Goal: Task Accomplishment & Management: Complete application form

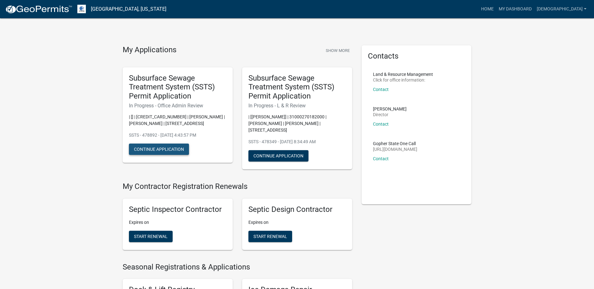
click at [157, 147] on button "Continue Application" at bounding box center [159, 148] width 60 height 11
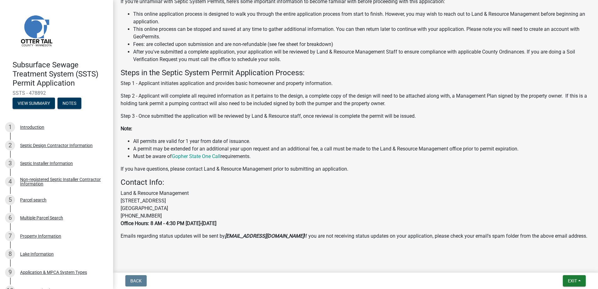
scroll to position [150, 0]
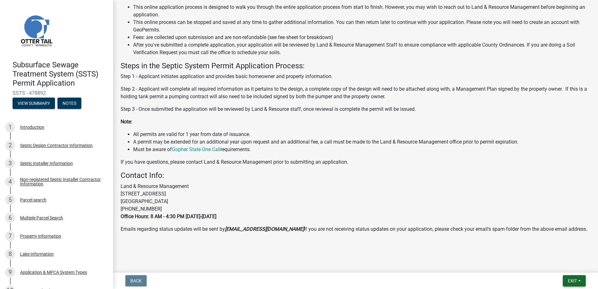
click at [572, 278] on span "Exit" at bounding box center [572, 280] width 9 height 5
click at [483, 232] on p "Emails regarding status updates will be sent by noreply@schneidergis.com If you…" at bounding box center [356, 229] width 470 height 8
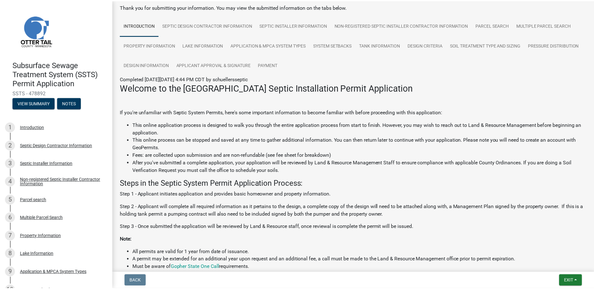
scroll to position [0, 0]
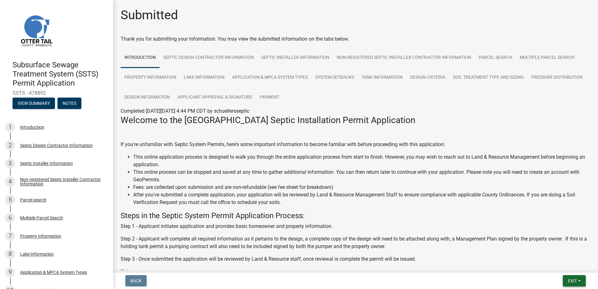
click at [571, 281] on span "Exit" at bounding box center [572, 280] width 9 height 5
click at [560, 262] on button "Save & Exit" at bounding box center [561, 263] width 50 height 15
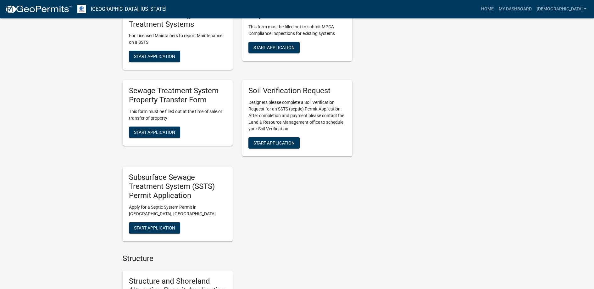
scroll to position [440, 0]
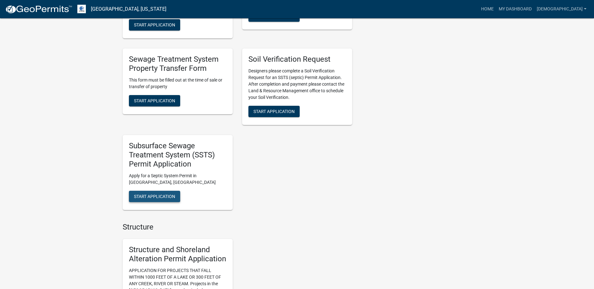
click at [155, 195] on span "Start Application" at bounding box center [154, 195] width 41 height 5
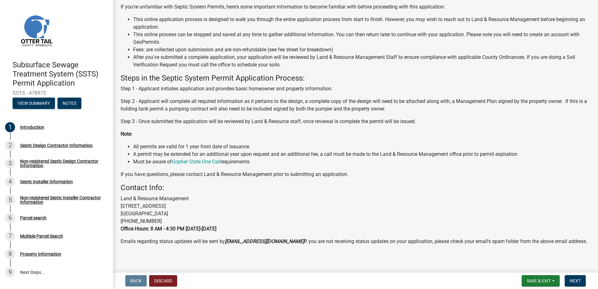
scroll to position [63, 0]
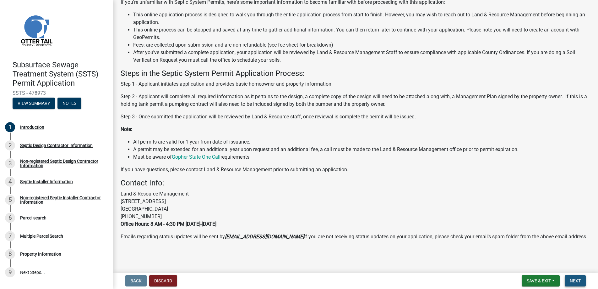
click at [576, 279] on span "Next" at bounding box center [575, 280] width 11 height 5
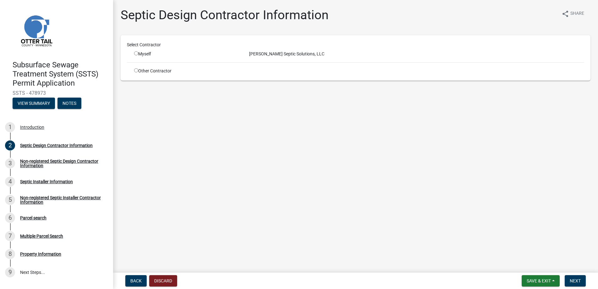
click at [135, 53] on input "radio" at bounding box center [136, 53] width 4 height 4
radio input "true"
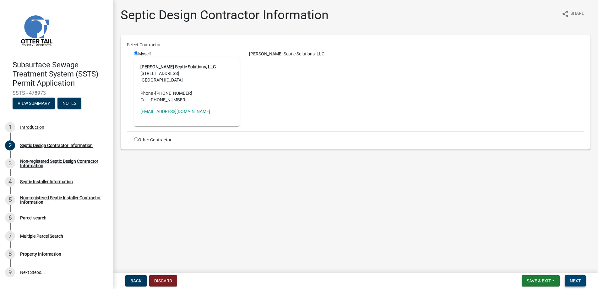
click at [580, 278] on span "Next" at bounding box center [575, 280] width 11 height 5
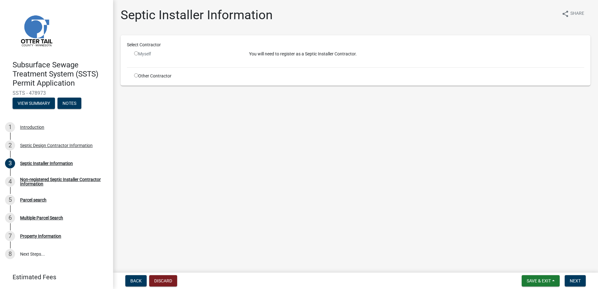
click at [135, 75] on input "radio" at bounding box center [136, 75] width 4 height 4
radio input "true"
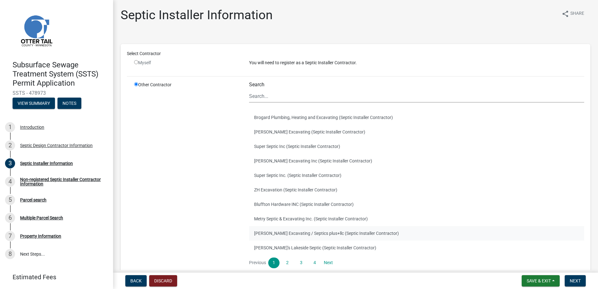
click at [276, 232] on button "Budke Excavating / Septics plus+llc (Septic Installer Contractor)" at bounding box center [416, 233] width 335 height 14
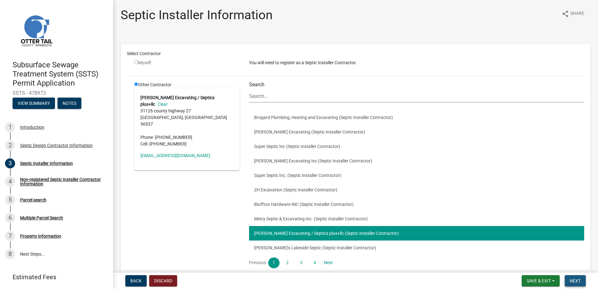
click at [576, 280] on span "Next" at bounding box center [575, 280] width 11 height 5
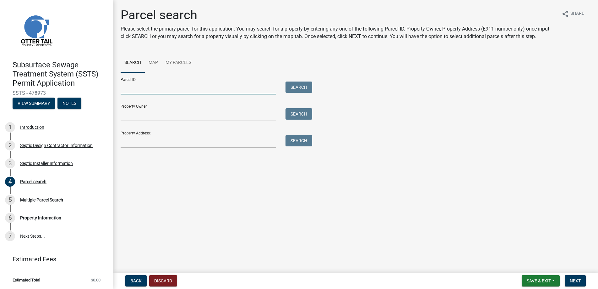
click at [130, 88] on input "Parcel ID:" at bounding box center [199, 87] width 156 height 13
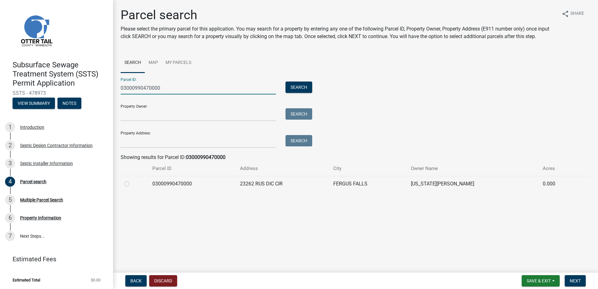
type input "03000990470000"
click at [132, 180] on label at bounding box center [132, 180] width 0 height 0
click at [132, 182] on input "radio" at bounding box center [134, 182] width 4 height 4
radio input "true"
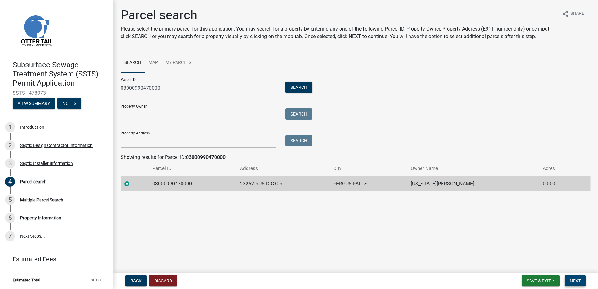
click at [575, 278] on span "Next" at bounding box center [575, 280] width 11 height 5
click at [572, 279] on span "Next" at bounding box center [575, 280] width 11 height 5
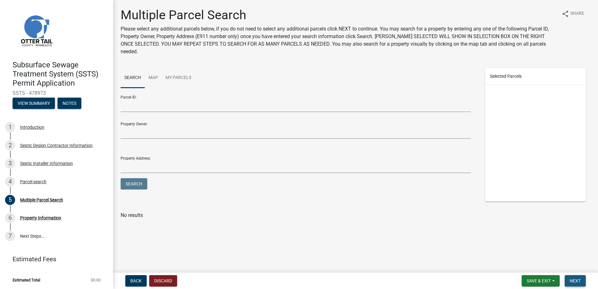
click at [575, 282] on span "Next" at bounding box center [575, 280] width 11 height 5
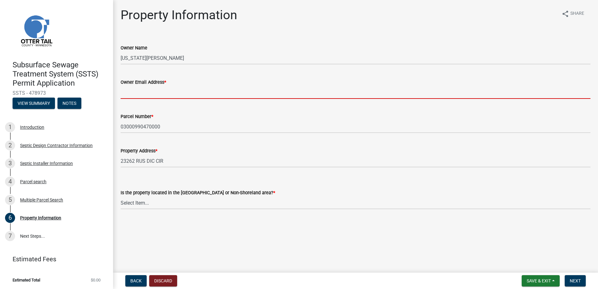
click at [140, 92] on input "Owner Email Address *" at bounding box center [356, 92] width 470 height 13
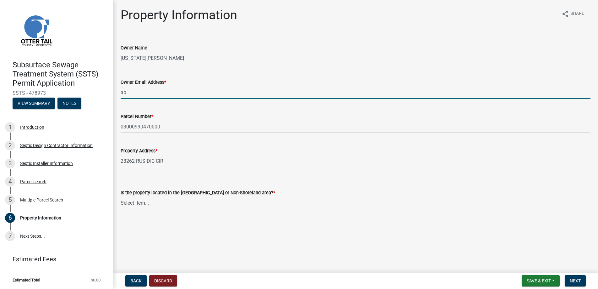
type input "abc@123.com"
click at [146, 202] on select "Select Item... Shoreland Non-Shoreland" at bounding box center [356, 202] width 470 height 13
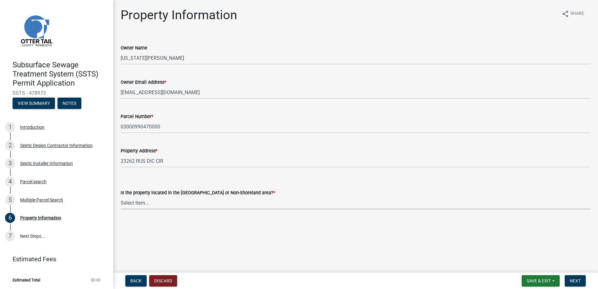
click at [146, 202] on select "Select Item... Shoreland Non-Shoreland" at bounding box center [356, 202] width 470 height 13
click at [121, 196] on select "Select Item... Shoreland Non-Shoreland" at bounding box center [356, 202] width 470 height 13
select select "5ed11e82-653f-4fcc-a472-8d95af57556c"
click at [576, 278] on span "Next" at bounding box center [575, 280] width 11 height 5
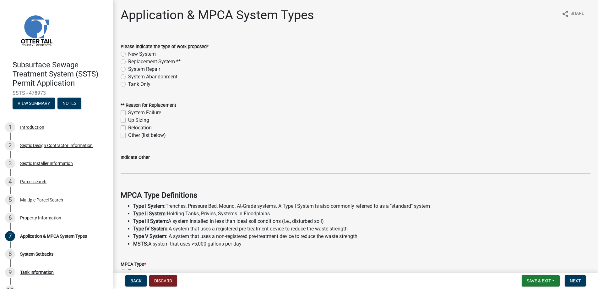
click at [128, 61] on label "Replacement System **" at bounding box center [154, 62] width 52 height 8
click at [128, 61] on input "Replacement System **" at bounding box center [130, 60] width 4 height 4
radio input "true"
click at [128, 136] on label "Other (list below)" at bounding box center [147, 135] width 38 height 8
click at [128, 135] on input "Other (list below)" at bounding box center [130, 133] width 4 height 4
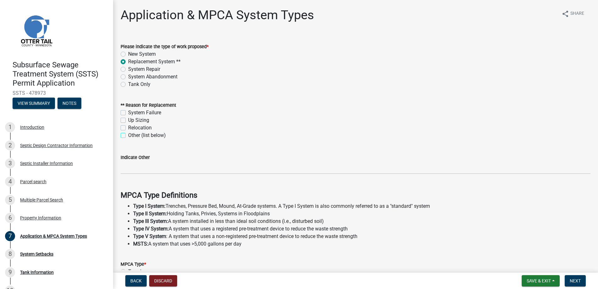
checkbox input "true"
checkbox input "false"
checkbox input "true"
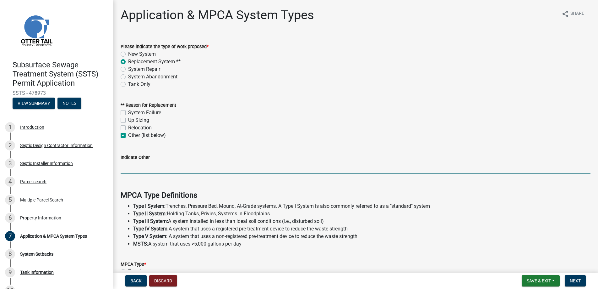
click at [130, 166] on input "Indicate Other" at bounding box center [356, 167] width 470 height 13
type input "Failed compliance inspection"
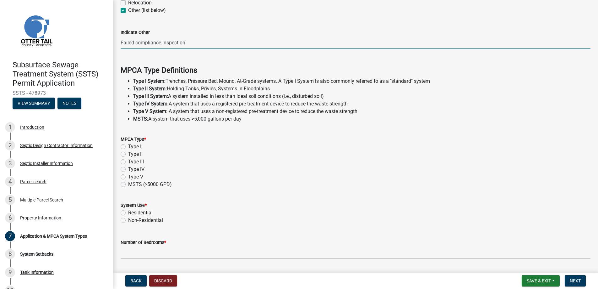
scroll to position [126, 0]
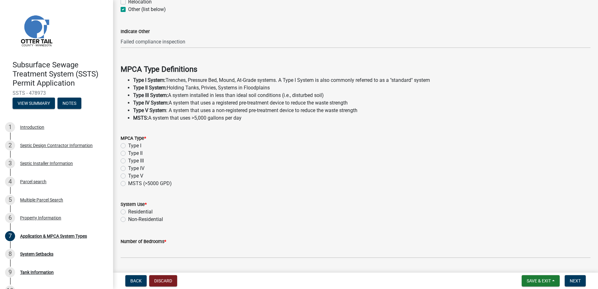
click at [128, 145] on label "Type I" at bounding box center [134, 146] width 13 height 8
click at [128, 145] on input "Type I" at bounding box center [130, 144] width 4 height 4
radio input "true"
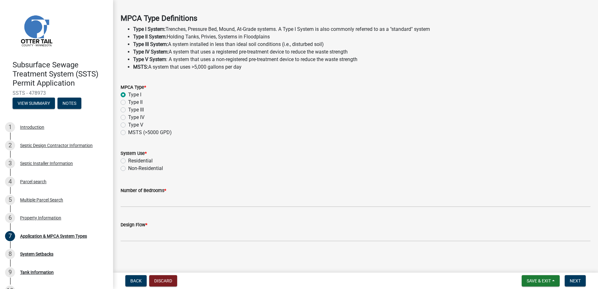
scroll to position [178, 0]
click at [128, 157] on label "Residential" at bounding box center [140, 160] width 25 height 8
click at [128, 157] on input "Residential" at bounding box center [130, 158] width 4 height 4
radio input "true"
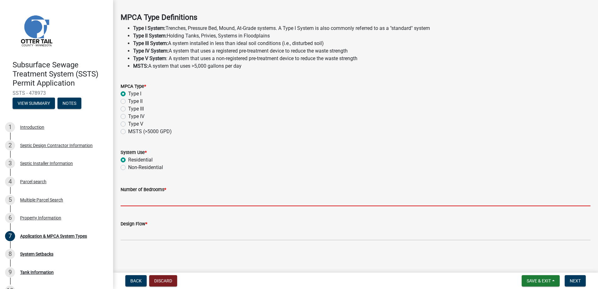
drag, startPoint x: 133, startPoint y: 198, endPoint x: 139, endPoint y: 200, distance: 6.2
click at [133, 198] on input "Number of Bedrooms *" at bounding box center [356, 199] width 470 height 13
type input "4"
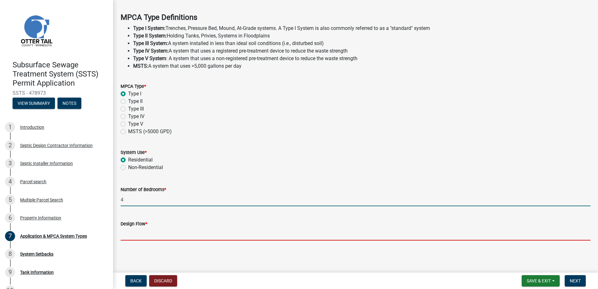
click at [134, 231] on input "Design Flow *" at bounding box center [356, 233] width 470 height 13
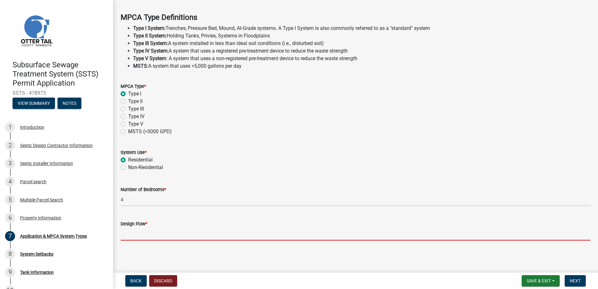
type input "600"
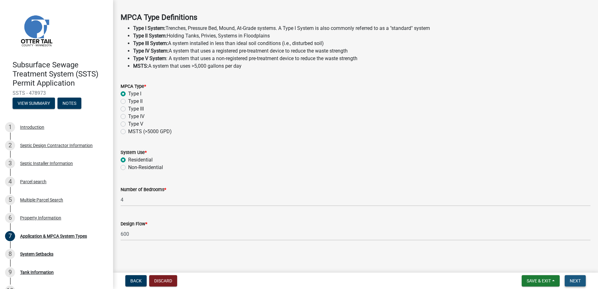
click at [573, 277] on button "Next" at bounding box center [575, 280] width 21 height 11
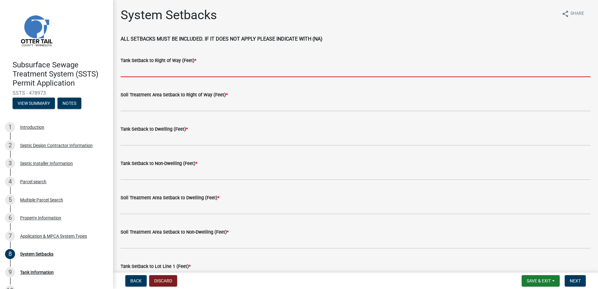
click at [146, 71] on input "Tank Setback to Right of Way (Feet) *" at bounding box center [356, 70] width 470 height 13
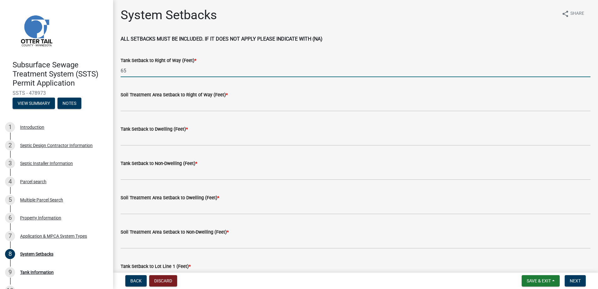
type input "65"
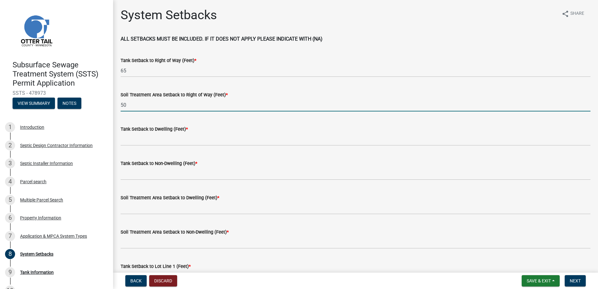
type input "50"
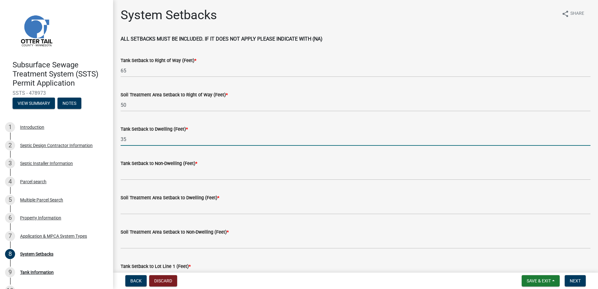
type input "35"
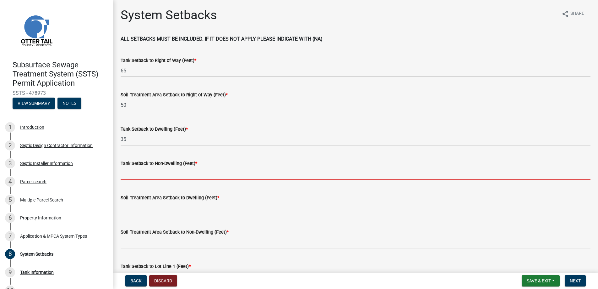
click at [166, 176] on input "Tank Setback to Non-Dwelling (Feet) *" at bounding box center [356, 173] width 470 height 13
type input "na"
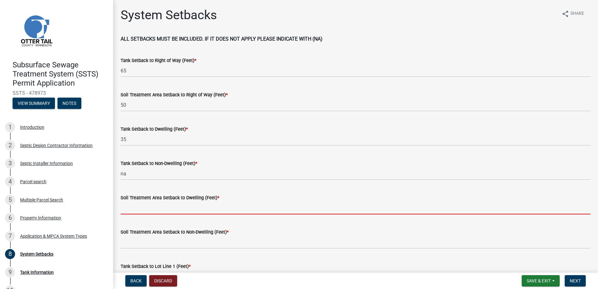
click at [149, 206] on input "Soil Treatment Area Setback to Dwelling (Feet) *" at bounding box center [356, 207] width 470 height 13
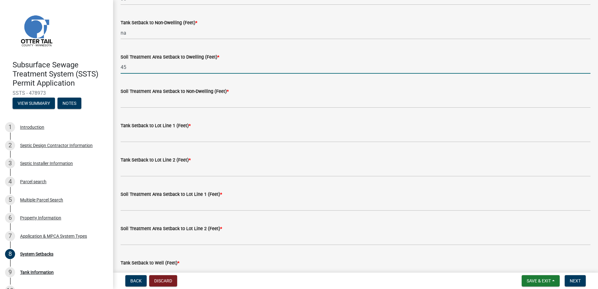
scroll to position [157, 0]
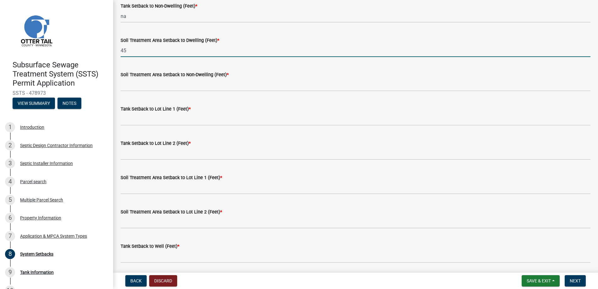
type input "45"
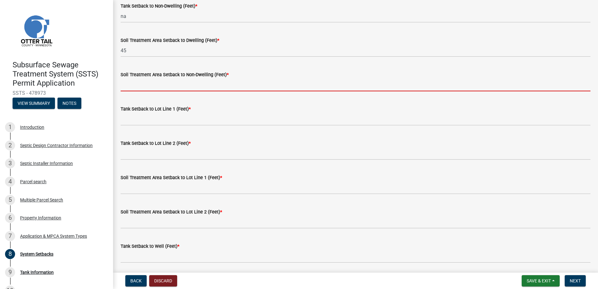
click at [156, 83] on input "Soil Treatment Area Setback to Non-Dwelling (Feet) *" at bounding box center [356, 84] width 470 height 13
type input "na"
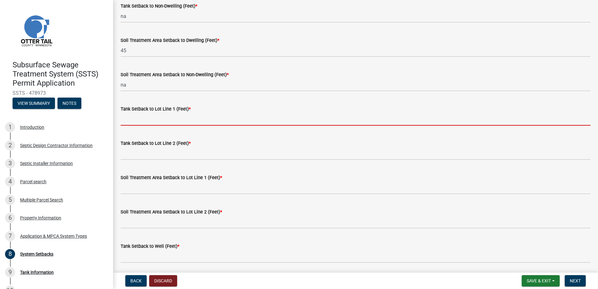
click at [144, 116] on input "Tank Setback to Lot Line 1 (Feet) *" at bounding box center [356, 119] width 470 height 13
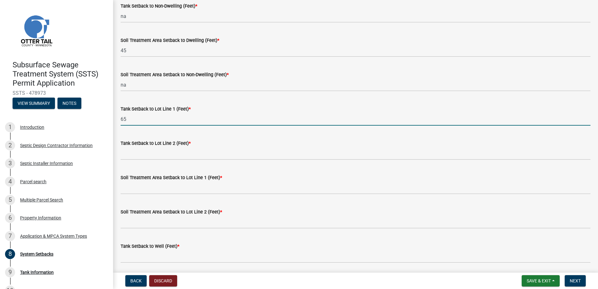
type input "65"
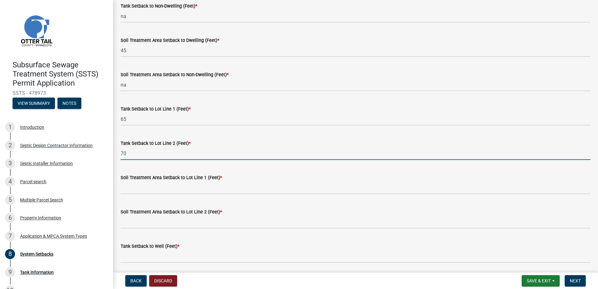
type input "70"
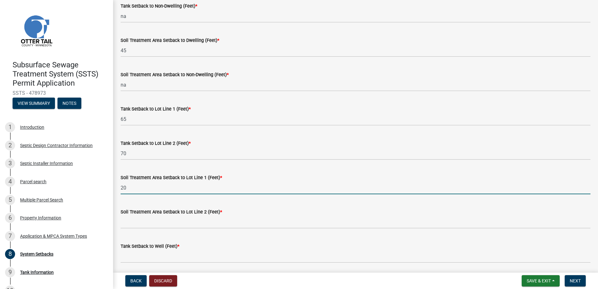
type input "20"
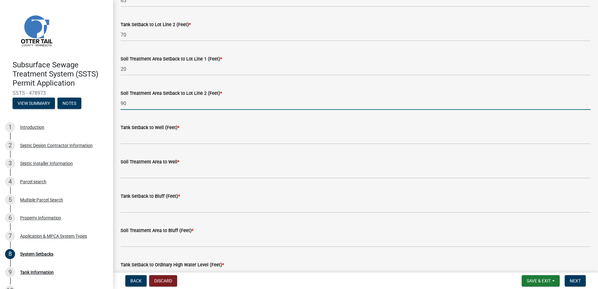
scroll to position [283, 0]
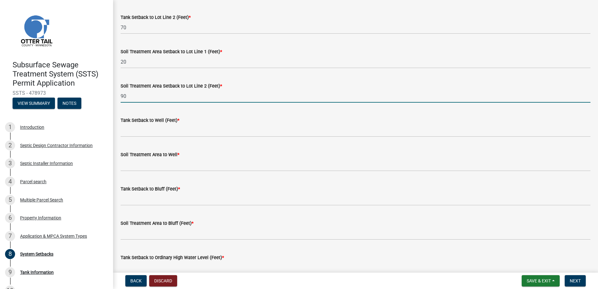
type input "90"
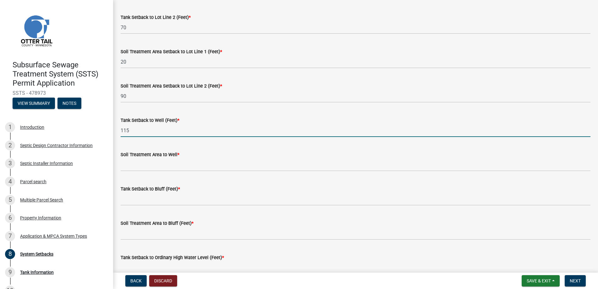
type input "115"
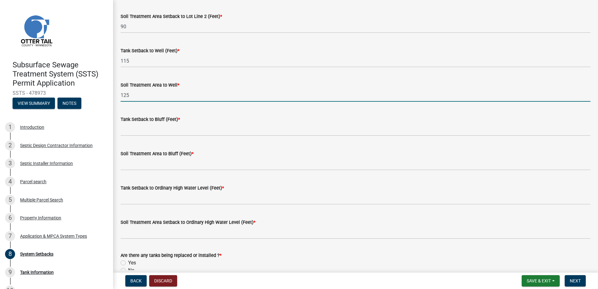
scroll to position [377, 0]
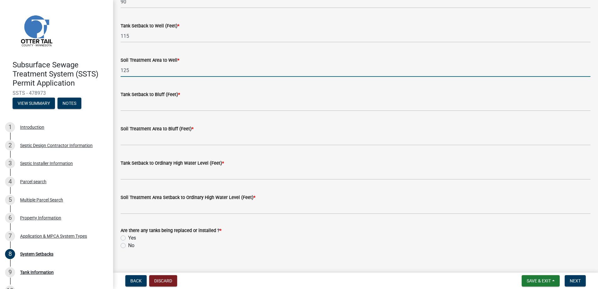
type input "125"
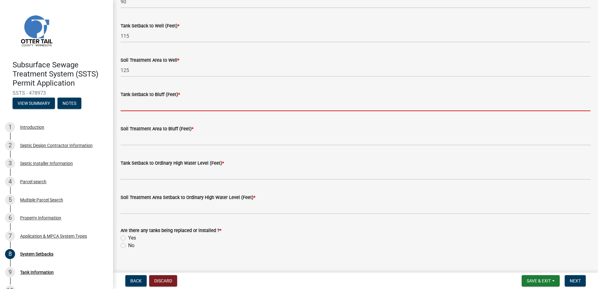
click at [147, 103] on input "Tank Setback to Bluff (Feet) *" at bounding box center [356, 104] width 470 height 13
type input "na"
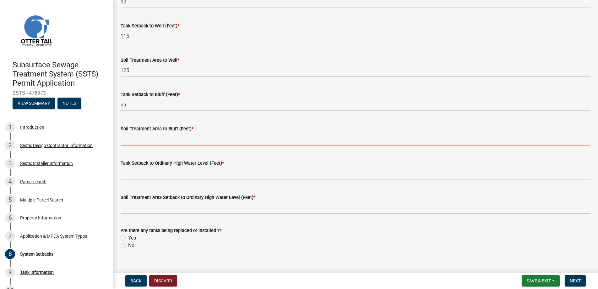
click at [142, 135] on input "Soil Treatment Area to Bluff (Feet) *" at bounding box center [356, 138] width 470 height 13
type input "na"
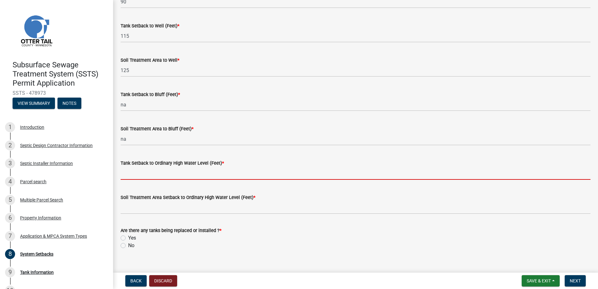
click at [136, 173] on input "Tank Setback to Ordinary High Water Level (Feet) *" at bounding box center [356, 173] width 470 height 13
type input "na"
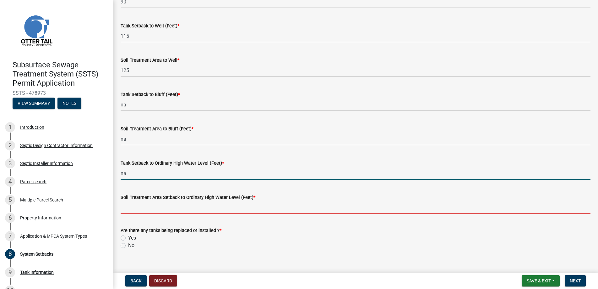
drag, startPoint x: 142, startPoint y: 206, endPoint x: 149, endPoint y: 208, distance: 6.7
click at [142, 206] on input "Soil Treatment Area Setback to Ordinary High Water Level (Feet) *" at bounding box center [356, 207] width 470 height 13
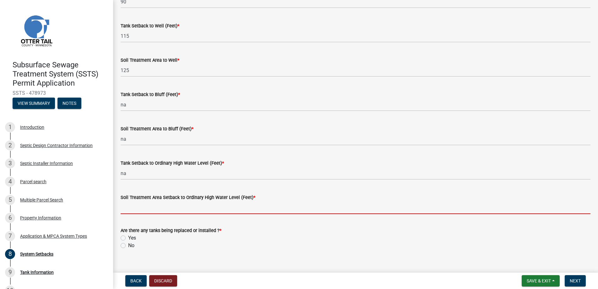
type input "na"
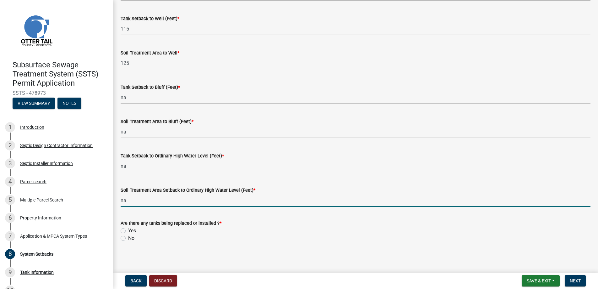
scroll to position [387, 0]
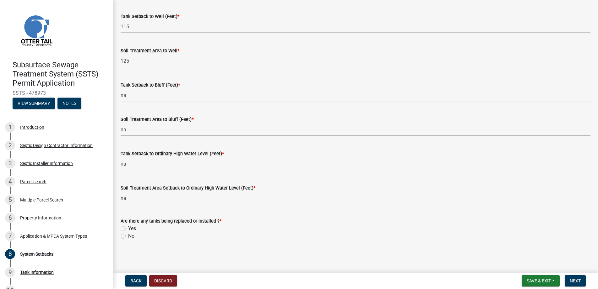
click at [128, 227] on label "Yes" at bounding box center [132, 228] width 8 height 8
click at [128, 227] on input "Yes" at bounding box center [130, 226] width 4 height 4
radio input "true"
click at [579, 279] on span "Next" at bounding box center [575, 280] width 11 height 5
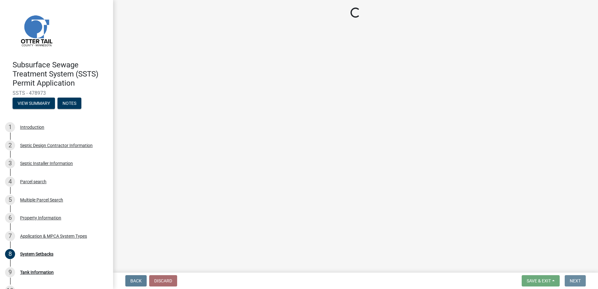
scroll to position [0, 0]
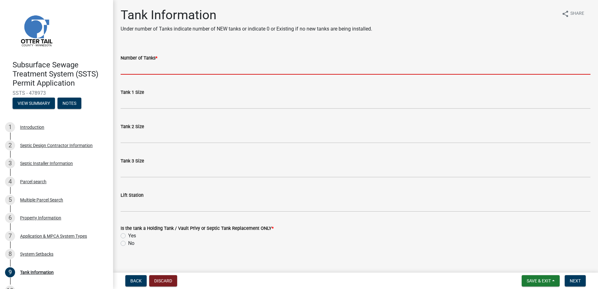
click at [142, 69] on input "Number of Tanks *" at bounding box center [356, 68] width 470 height 13
type input "2"
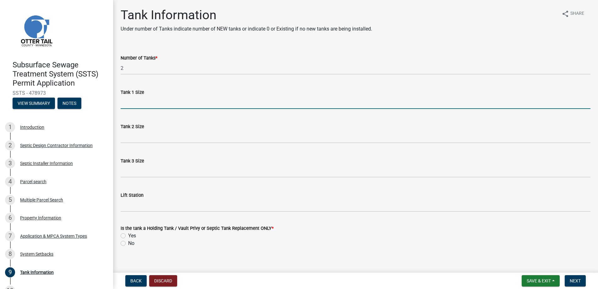
click at [140, 102] on input "Tank 1 Size" at bounding box center [356, 102] width 470 height 13
type input "1500"
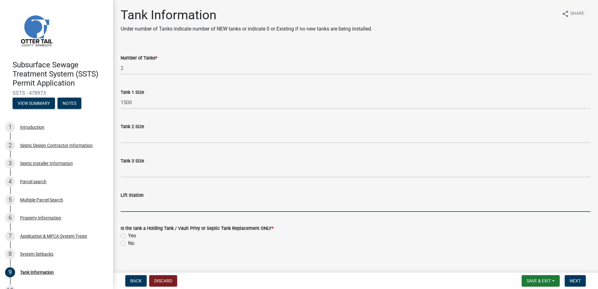
click at [132, 204] on input "Lift Station" at bounding box center [356, 205] width 470 height 13
type input "540"
click at [128, 242] on label "No" at bounding box center [131, 243] width 6 height 8
click at [128, 242] on input "No" at bounding box center [130, 241] width 4 height 4
radio input "true"
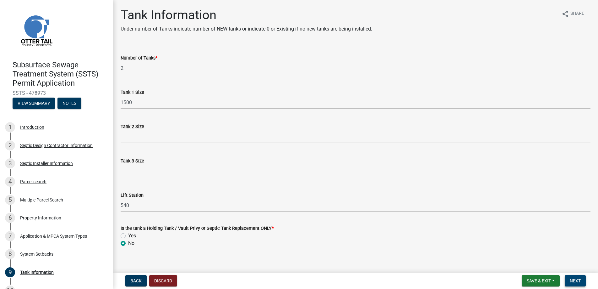
click at [573, 279] on span "Next" at bounding box center [575, 280] width 11 height 5
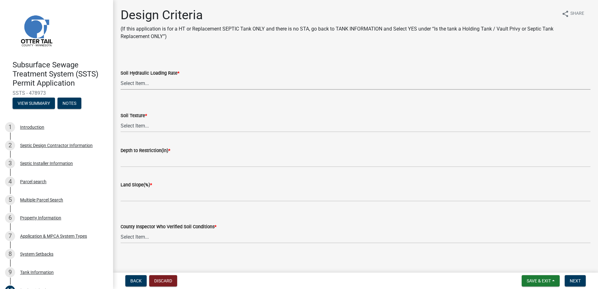
click at [136, 80] on select "Select Item... 1.6 gpd/ft2 1.2 gpd/ft2 1.0 gpd/ft2 0.87 gpd/ft2 0.78 gpd/ft2 0.…" at bounding box center [356, 83] width 470 height 13
click at [121, 77] on select "Select Item... 1.6 gpd/ft2 1.2 gpd/ft2 1.0 gpd/ft2 0.87 gpd/ft2 0.78 gpd/ft2 0.…" at bounding box center [356, 83] width 470 height 13
select select "48244220-b2d5-4708-94fb-eec21d20ddbb"
click at [139, 122] on select "Select Item... Coarse Sand (COS) Sand (S) Fine Sand (FS) Very Fine Sand (VFS) L…" at bounding box center [356, 125] width 470 height 13
click at [121, 119] on select "Select Item... Coarse Sand (COS) Sand (S) Fine Sand (FS) Very Fine Sand (VFS) L…" at bounding box center [356, 125] width 470 height 13
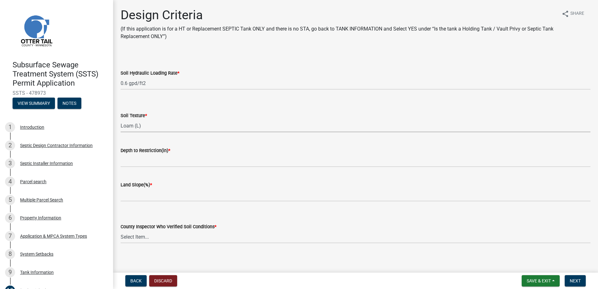
select select "4229e383-8b85-4b32-ab4b-b432a830edeb"
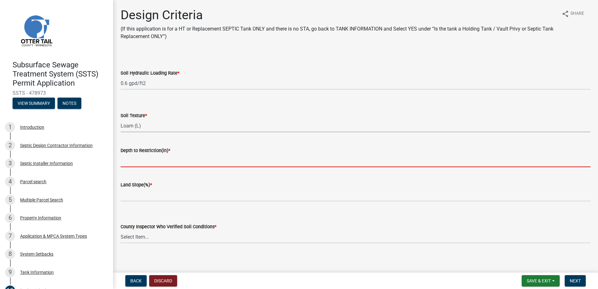
click at [138, 159] on input "Depth to Restriction(in) *" at bounding box center [356, 160] width 470 height 13
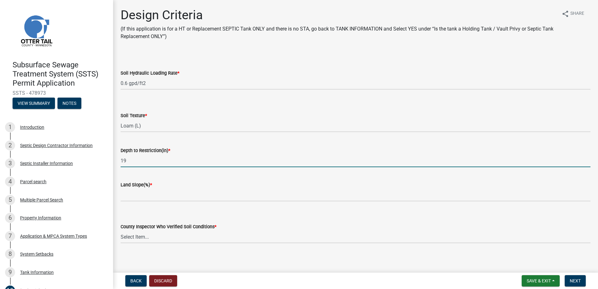
type input "19"
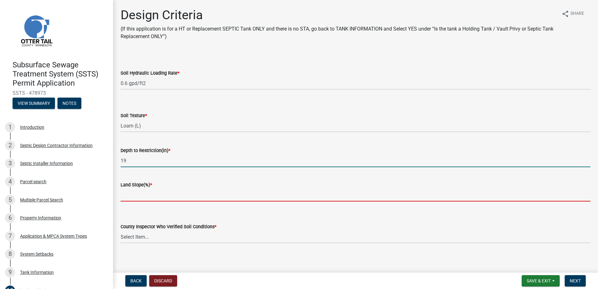
click at [133, 192] on input "Land Slope(%) *" at bounding box center [356, 194] width 470 height 13
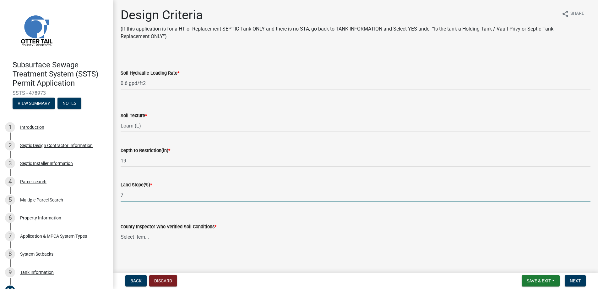
type input "7"
click at [137, 232] on select "Select Item... Alexis Newark Andrea Perales Brittany Tollefson Chris LeClair Co…" at bounding box center [356, 236] width 470 height 13
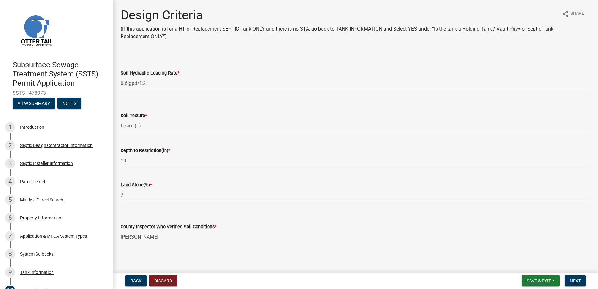
click at [121, 230] on select "Select Item... Alexis Newark Andrea Perales Brittany Tollefson Chris LeClair Co…" at bounding box center [356, 236] width 470 height 13
select select "643267e1-855b-462d-a385-c521968adb40"
click at [574, 278] on span "Next" at bounding box center [575, 280] width 11 height 5
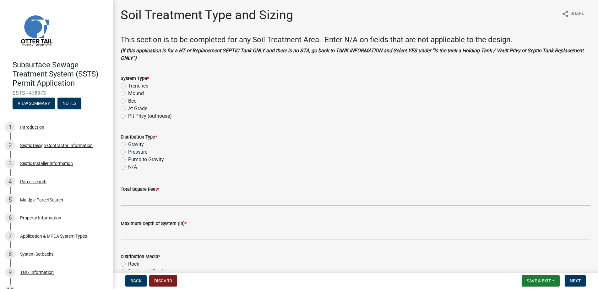
click at [128, 94] on label "Mound" at bounding box center [136, 94] width 16 height 8
click at [128, 94] on input "Mound" at bounding box center [130, 92] width 4 height 4
radio input "true"
click at [128, 152] on label "Pressure" at bounding box center [137, 152] width 19 height 8
click at [128, 152] on input "Pressure" at bounding box center [130, 150] width 4 height 4
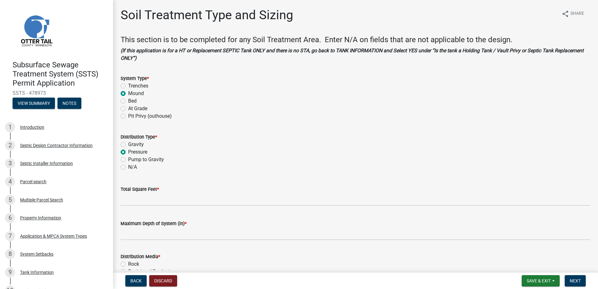
radio input "true"
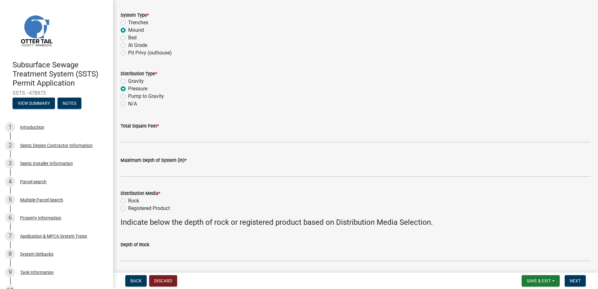
scroll to position [126, 0]
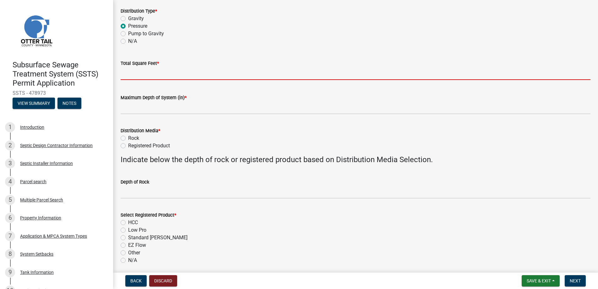
click at [135, 73] on input "Total Square Feet *" at bounding box center [356, 73] width 470 height 13
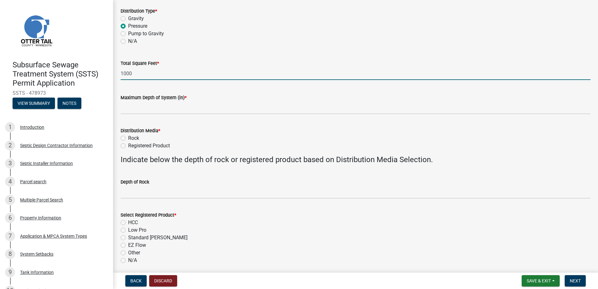
type input "1000"
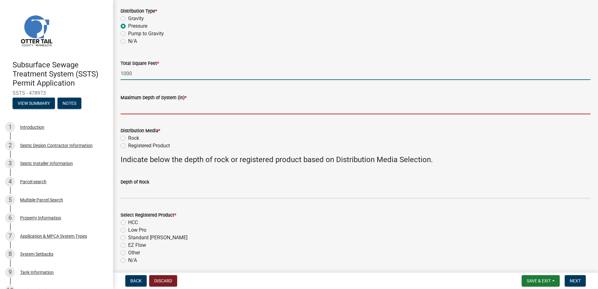
click at [142, 107] on input "Maximum Depth of System (in) *" at bounding box center [356, 107] width 470 height 13
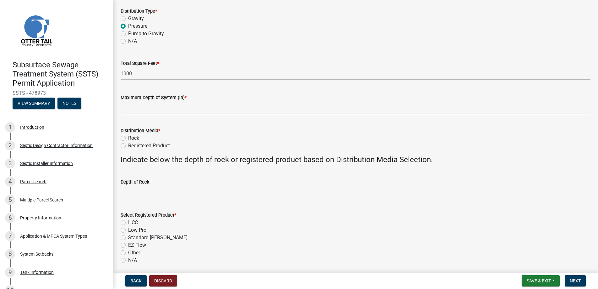
type input "0"
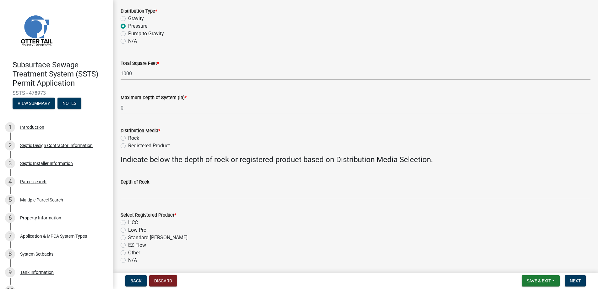
click at [128, 137] on label "Rock" at bounding box center [133, 138] width 11 height 8
click at [128, 137] on input "Rock" at bounding box center [130, 136] width 4 height 4
radio input "true"
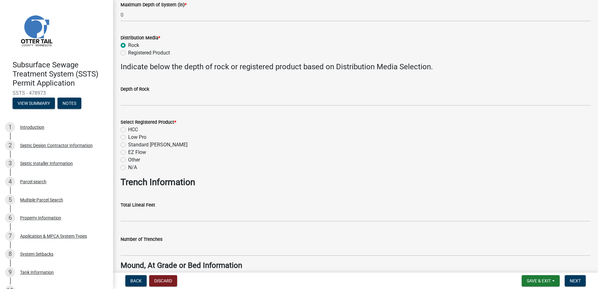
scroll to position [220, 0]
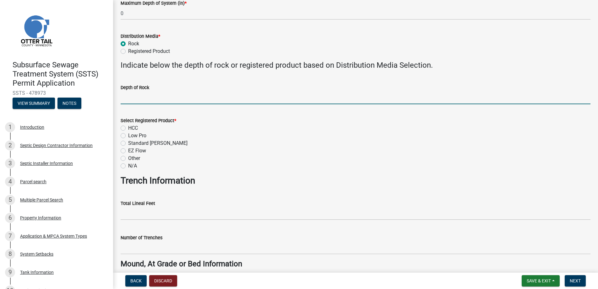
click at [141, 99] on input "Depth of Rock" at bounding box center [356, 97] width 470 height 13
type input "6"
click at [128, 165] on label "N/A" at bounding box center [132, 166] width 9 height 8
click at [128, 165] on input "N/A" at bounding box center [130, 164] width 4 height 4
radio input "true"
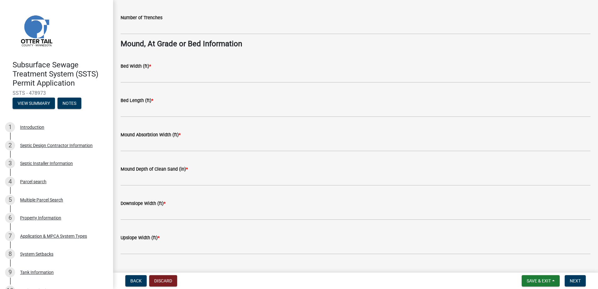
scroll to position [440, 0]
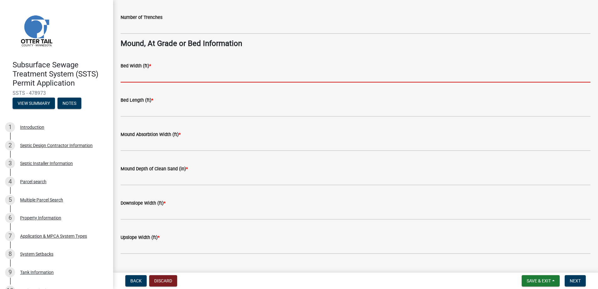
click at [136, 74] on input "Bed Width (ft) *" at bounding box center [356, 75] width 470 height 13
type input "10"
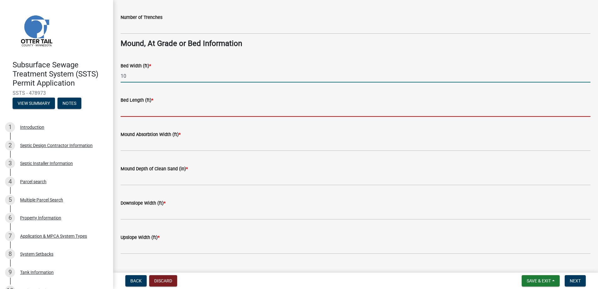
drag, startPoint x: 144, startPoint y: 112, endPoint x: 146, endPoint y: 116, distance: 4.6
click at [144, 112] on input "Bed Length (ft) *" at bounding box center [356, 110] width 470 height 13
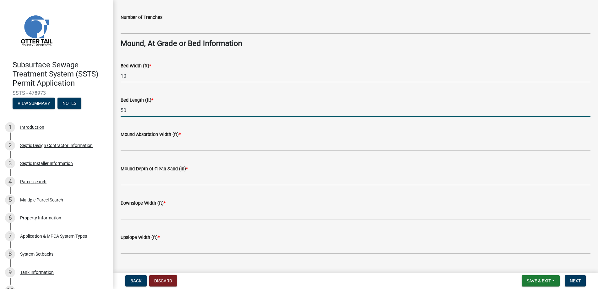
type input "50"
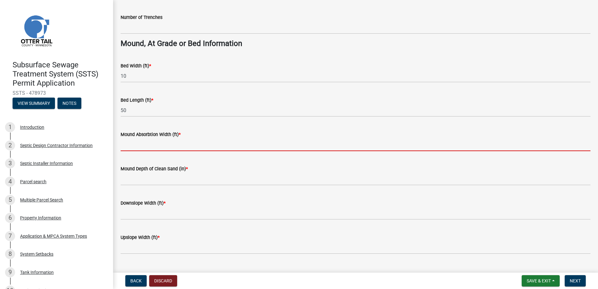
click at [136, 143] on input "Mound Absorbtion Width (ft) *" at bounding box center [356, 144] width 470 height 13
type input "20"
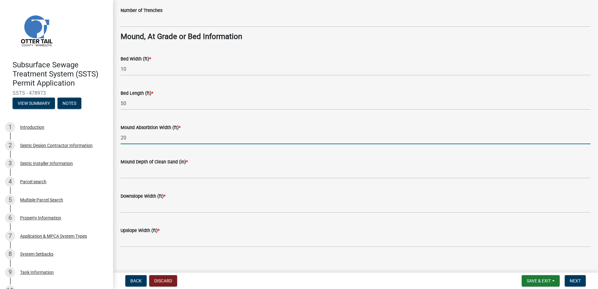
scroll to position [453, 0]
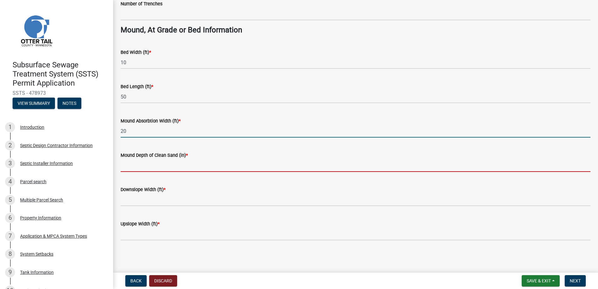
click at [137, 163] on input "Mound Depth of Clean Sand (in) *" at bounding box center [356, 165] width 470 height 13
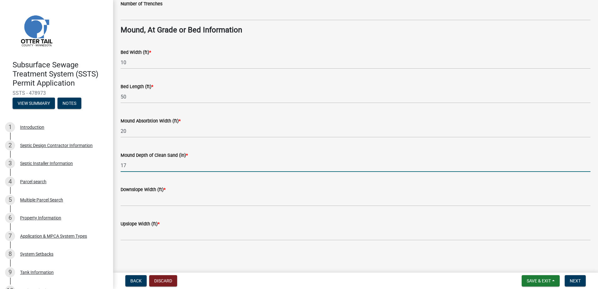
type input "17"
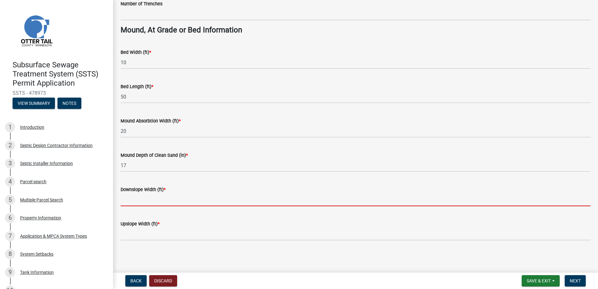
click at [146, 197] on input "Downslope Width (ft) *" at bounding box center [356, 199] width 470 height 13
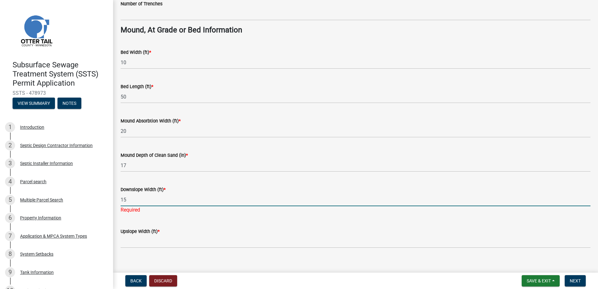
type input "15"
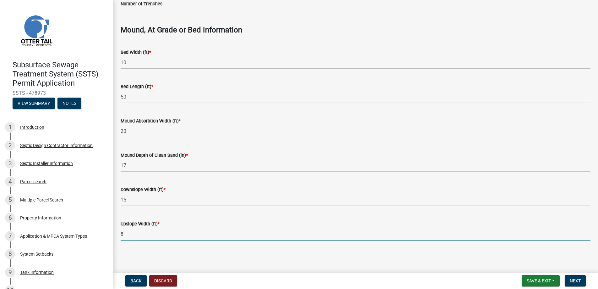
type input "8"
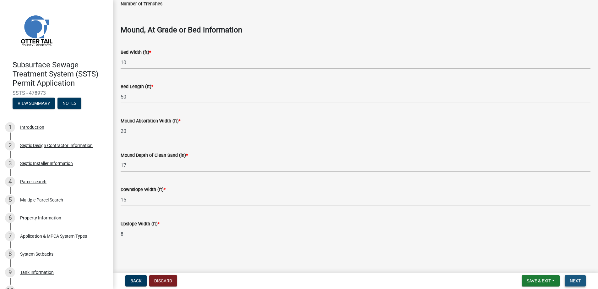
click at [572, 279] on span "Next" at bounding box center [575, 280] width 11 height 5
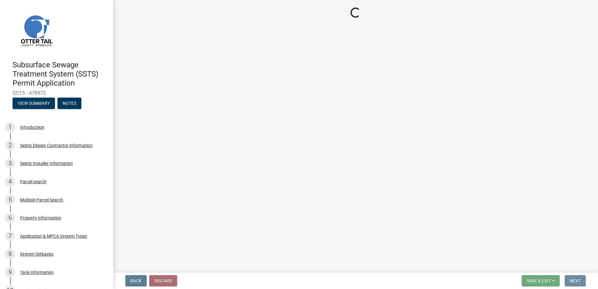
scroll to position [0, 0]
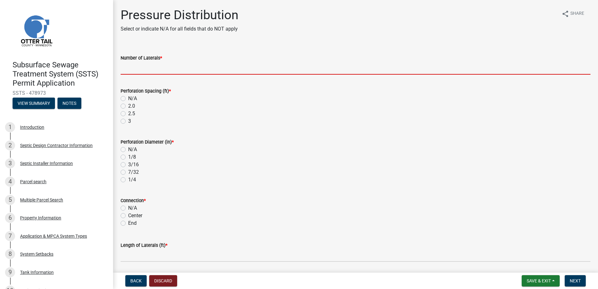
click at [133, 67] on input "Number of Laterals *" at bounding box center [356, 68] width 470 height 13
type input "3"
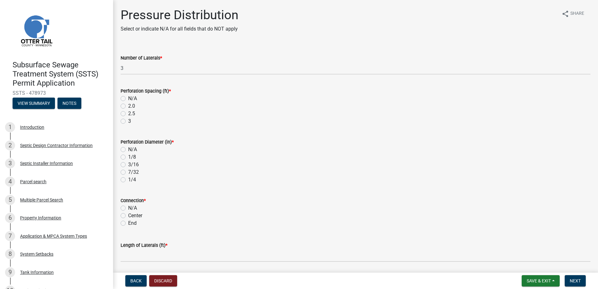
click at [128, 121] on label "3" at bounding box center [129, 121] width 3 height 8
click at [128, 121] on input "3" at bounding box center [130, 119] width 4 height 4
radio input "true"
click at [128, 172] on label "7/32" at bounding box center [133, 172] width 11 height 8
click at [128, 172] on input "7/32" at bounding box center [130, 170] width 4 height 4
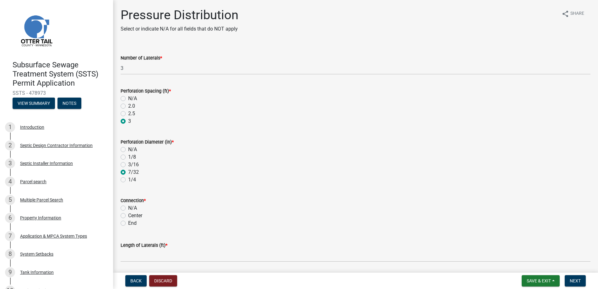
radio input "true"
click at [128, 223] on label "End" at bounding box center [132, 223] width 8 height 8
click at [128, 223] on input "End" at bounding box center [130, 221] width 4 height 4
radio input "true"
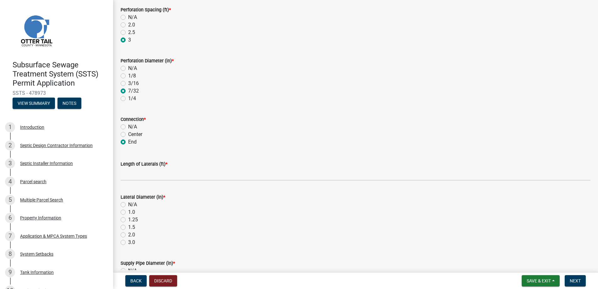
scroll to position [126, 0]
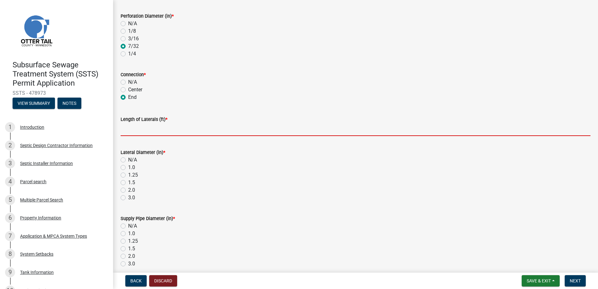
click at [144, 128] on input "Length of Laterals (ft) *" at bounding box center [356, 129] width 470 height 13
type input "48"
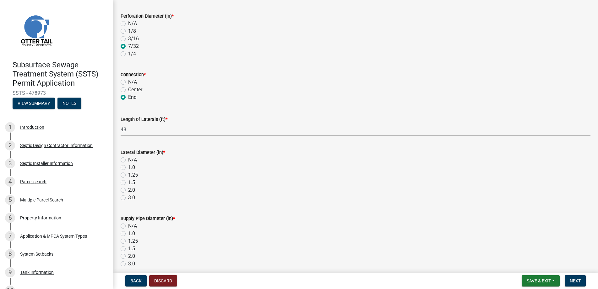
click at [128, 182] on label "1.5" at bounding box center [131, 183] width 7 height 8
click at [128, 182] on input "1.5" at bounding box center [130, 181] width 4 height 4
radio input "true"
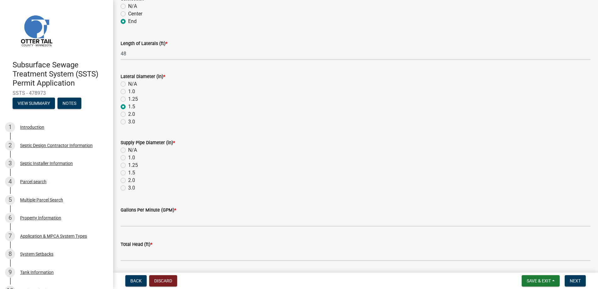
scroll to position [222, 0]
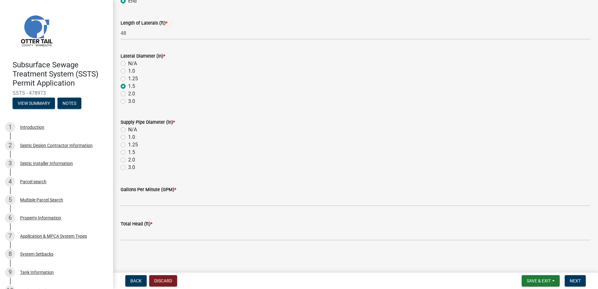
click at [128, 160] on label "2.0" at bounding box center [131, 160] width 7 height 8
click at [128, 160] on input "2.0" at bounding box center [130, 158] width 4 height 4
radio input "true"
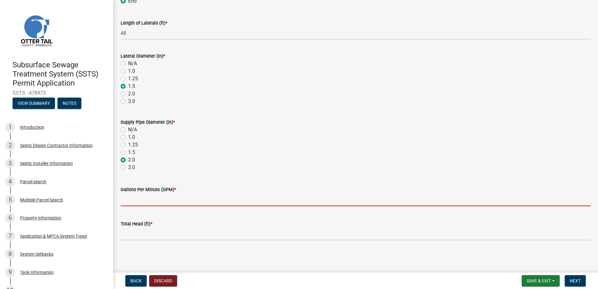
click at [139, 201] on input "Gallons Per Minute (GPM) *" at bounding box center [356, 199] width 470 height 13
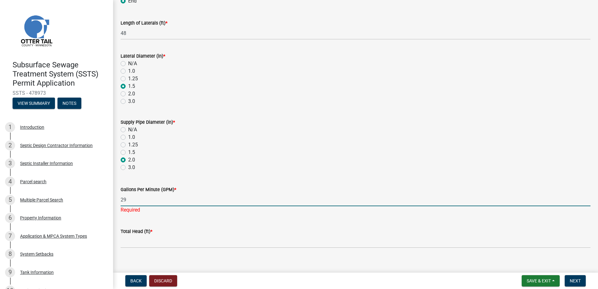
type input "29"
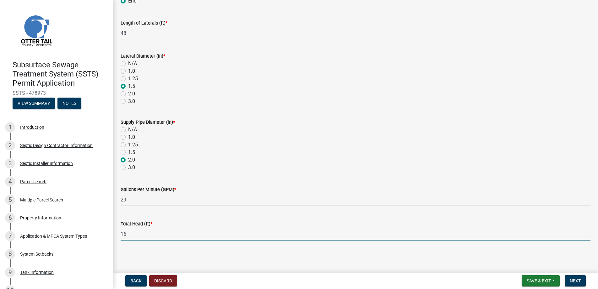
type input "16"
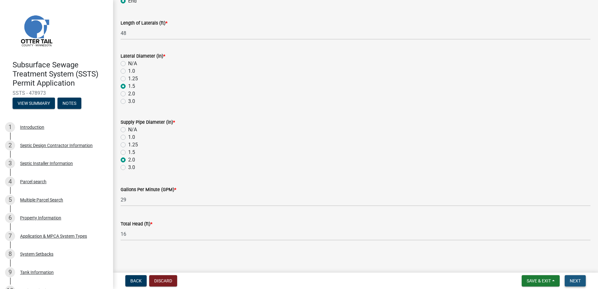
click at [574, 276] on button "Next" at bounding box center [575, 280] width 21 height 11
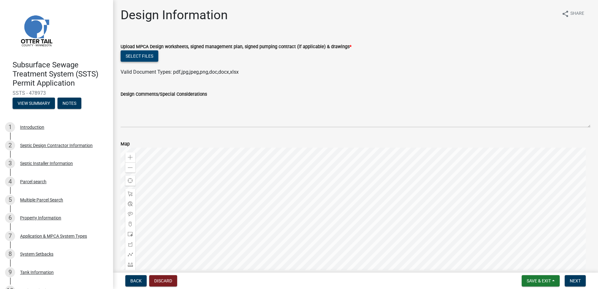
click at [137, 55] on button "Select files" at bounding box center [140, 55] width 38 height 11
click at [144, 54] on button "Select files" at bounding box center [140, 55] width 38 height 11
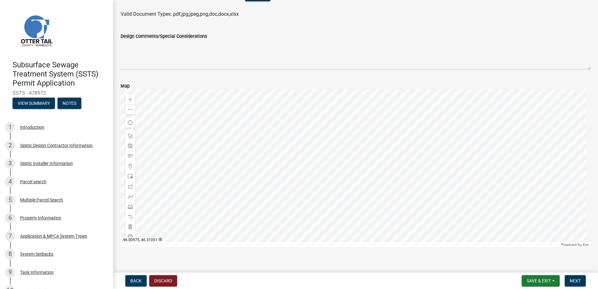
scroll to position [226, 0]
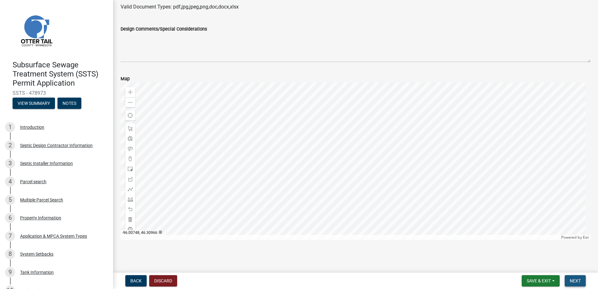
click at [575, 280] on span "Next" at bounding box center [575, 280] width 11 height 5
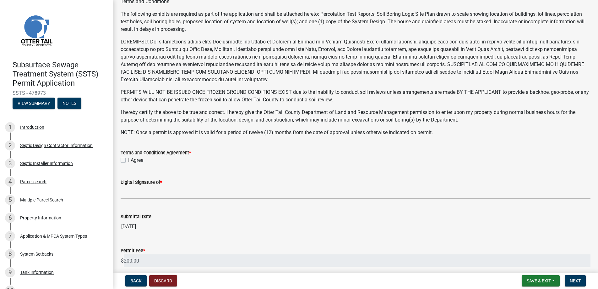
scroll to position [63, 0]
click at [128, 158] on label "I Agree" at bounding box center [135, 160] width 15 height 8
click at [128, 158] on input "I Agree" at bounding box center [130, 158] width 4 height 4
checkbox input "true"
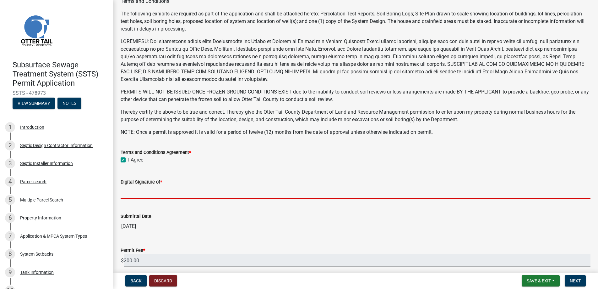
click at [150, 191] on input "Digital Signature of *" at bounding box center [356, 191] width 470 height 13
type input "Bill Schueller"
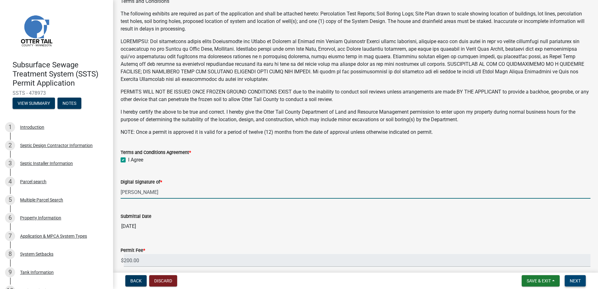
click at [576, 278] on span "Next" at bounding box center [575, 280] width 11 height 5
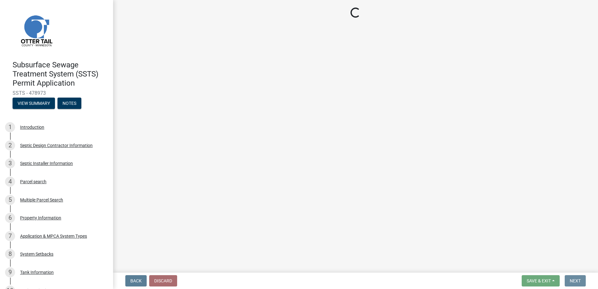
scroll to position [0, 0]
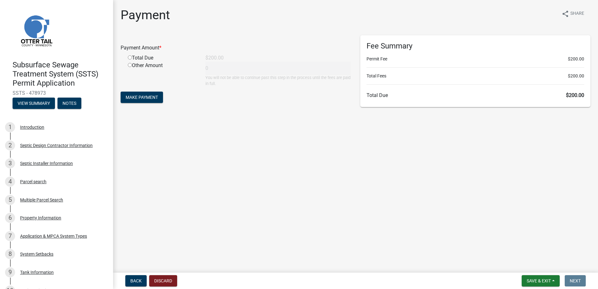
click at [130, 57] on input "radio" at bounding box center [130, 57] width 4 height 4
radio input "true"
type input "200"
click at [137, 95] on span "Make Payment" at bounding box center [142, 97] width 32 height 5
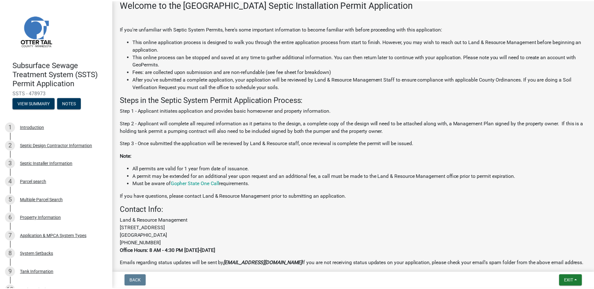
scroll to position [130, 0]
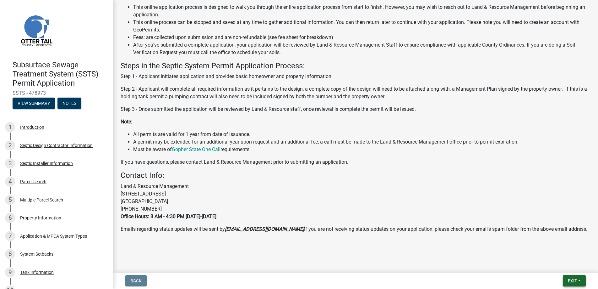
click at [573, 279] on span "Exit" at bounding box center [572, 280] width 9 height 5
click at [560, 263] on button "Save & Exit" at bounding box center [561, 263] width 50 height 15
